Goal: Information Seeking & Learning: Learn about a topic

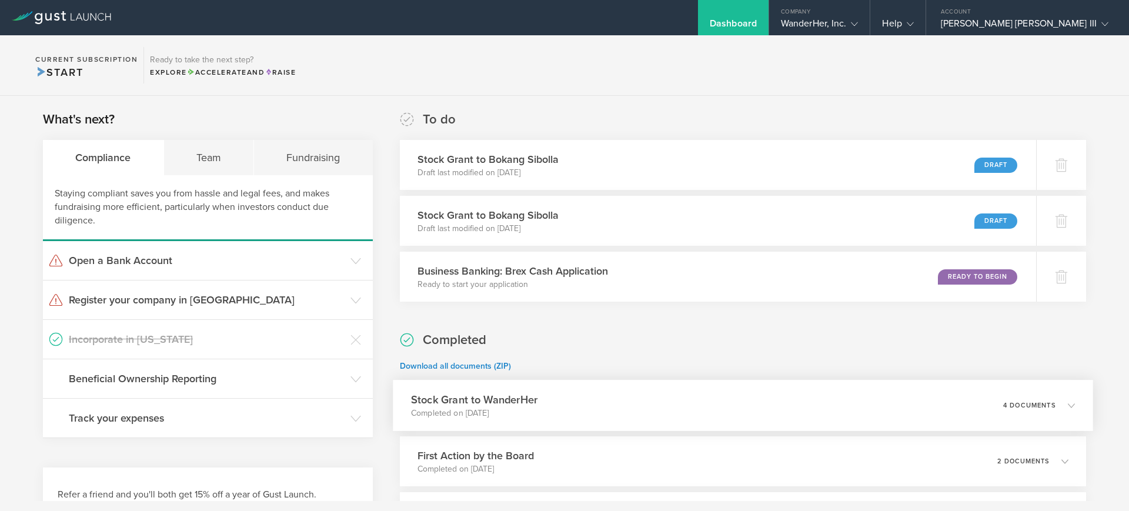
click at [1068, 403] on icon at bounding box center [1071, 405] width 7 height 7
click at [762, 119] on div "To do Stock Grant to Bokang Sibolla Draft last modified on [DATE] Draft Stock G…" at bounding box center [743, 206] width 686 height 191
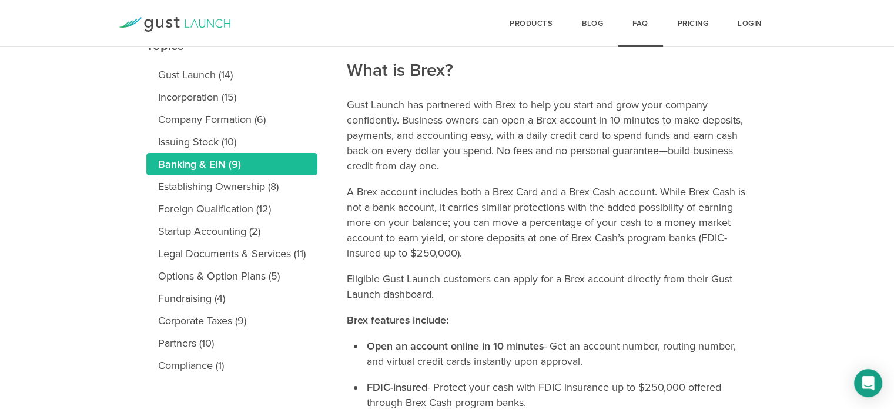
scroll to position [151, 0]
drag, startPoint x: 442, startPoint y: 69, endPoint x: 409, endPoint y: 67, distance: 32.4
click at [409, 67] on h2 "What is Brex?" at bounding box center [548, 30] width 402 height 103
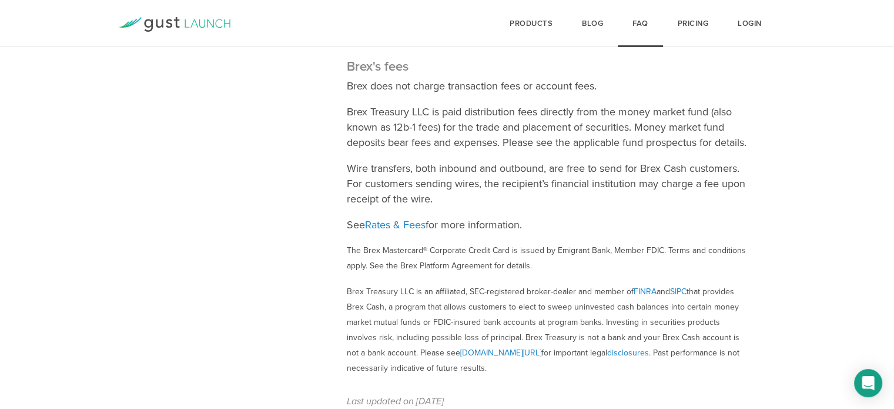
scroll to position [1088, 0]
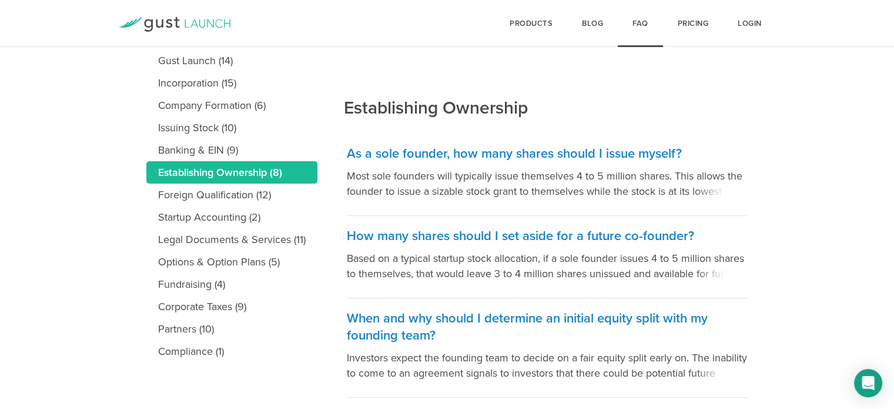
scroll to position [165, 0]
